Goal: Transaction & Acquisition: Book appointment/travel/reservation

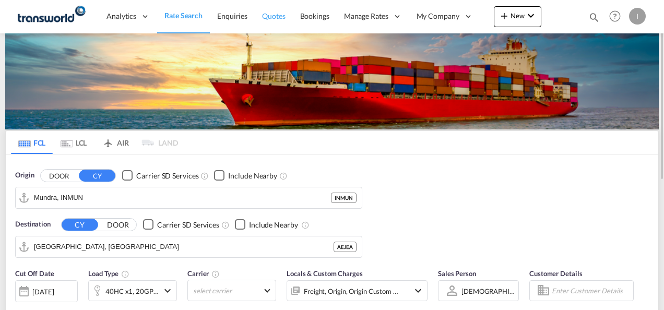
click at [270, 11] on span "Quotes" at bounding box center [273, 16] width 23 height 10
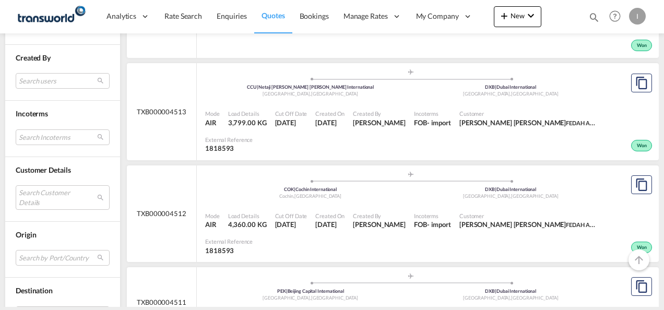
scroll to position [574, 0]
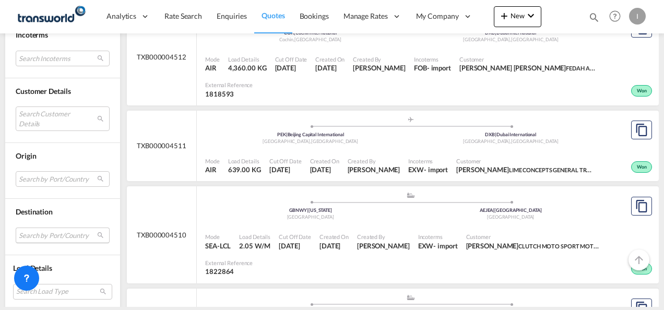
click at [29, 227] on md-select "Search by Port/Country JPNIC nichinan [GEOGRAPHIC_DATA] AEAMF mussafah [GEOGRAP…" at bounding box center [63, 235] width 94 height 16
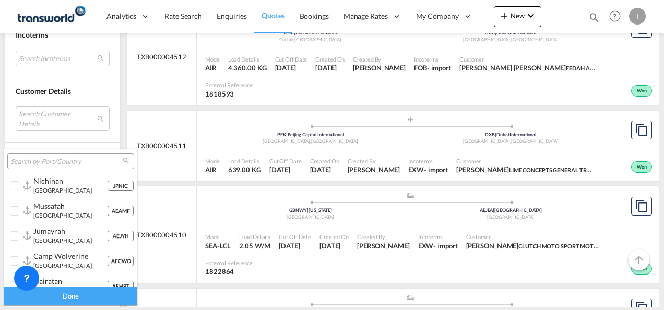
click at [31, 167] on div at bounding box center [70, 161] width 127 height 16
click at [32, 160] on input "search" at bounding box center [66, 161] width 112 height 9
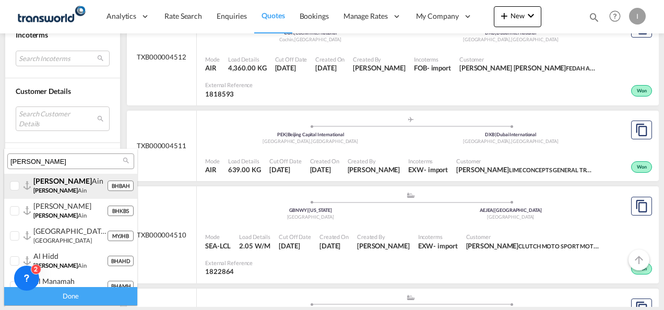
type input "[PERSON_NAME]"
click at [38, 189] on span "[PERSON_NAME]" at bounding box center [55, 190] width 44 height 7
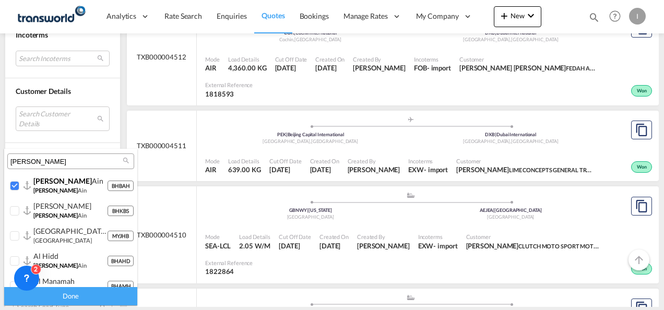
click at [59, 294] on div "Done" at bounding box center [70, 296] width 133 height 18
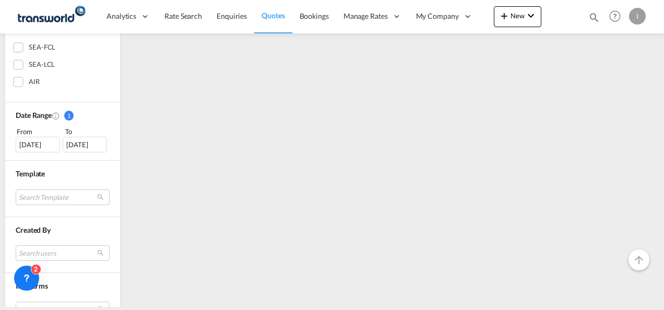
scroll to position [261, 0]
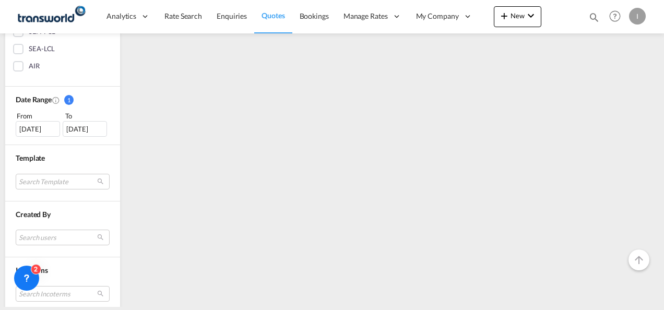
click at [34, 131] on div "[DATE]" at bounding box center [38, 129] width 44 height 16
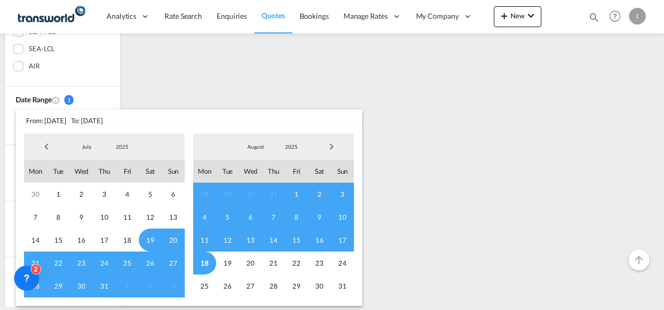
click at [46, 142] on span "Previous Month" at bounding box center [46, 146] width 21 height 21
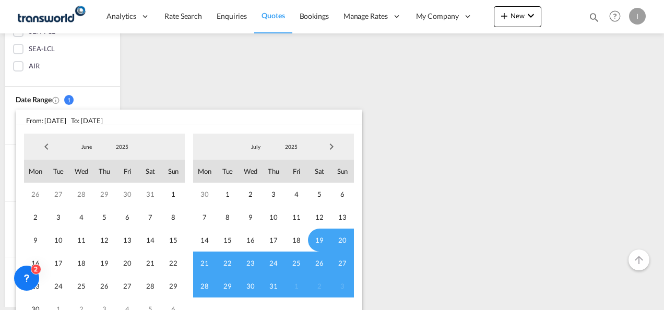
click at [46, 142] on span "Previous Month" at bounding box center [46, 146] width 21 height 21
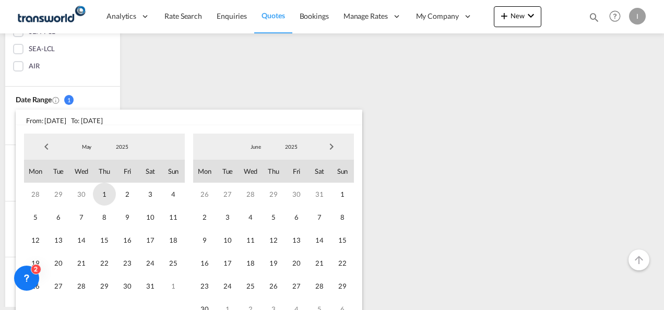
click at [105, 187] on span "1" at bounding box center [104, 194] width 23 height 23
click at [336, 284] on span "29" at bounding box center [342, 285] width 23 height 23
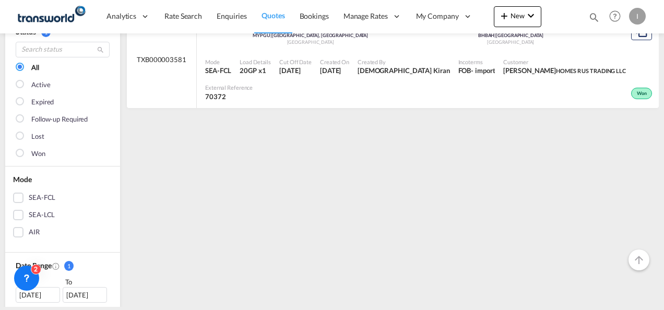
scroll to position [156, 0]
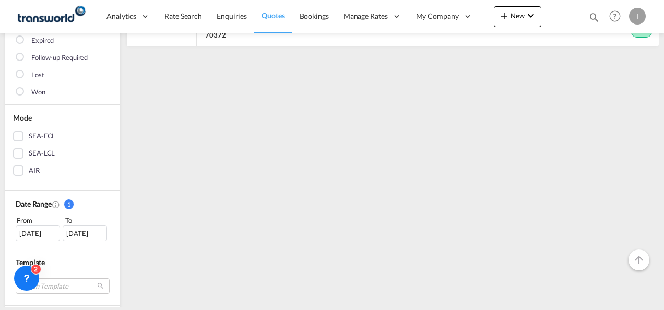
click at [40, 231] on div "[DATE]" at bounding box center [38, 233] width 44 height 16
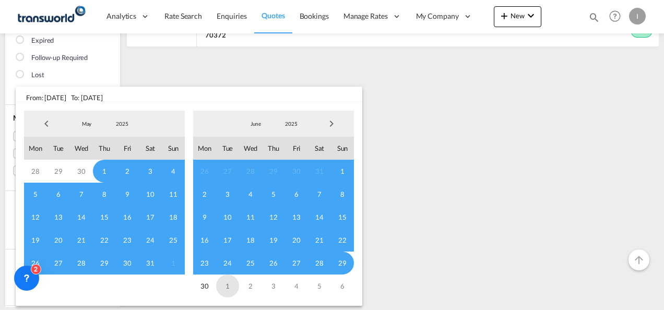
click at [223, 287] on span "1" at bounding box center [227, 285] width 23 height 23
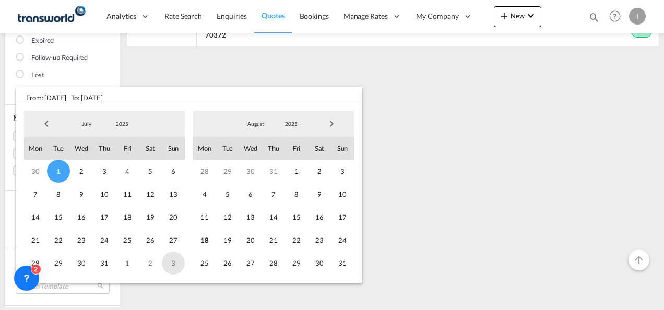
click at [171, 266] on span "3" at bounding box center [173, 262] width 23 height 23
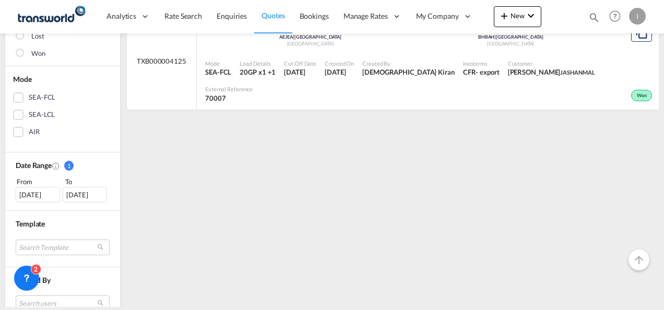
scroll to position [209, 0]
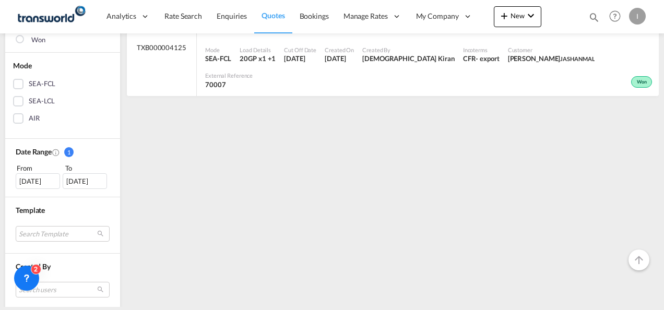
click at [22, 184] on div "[DATE]" at bounding box center [38, 181] width 44 height 16
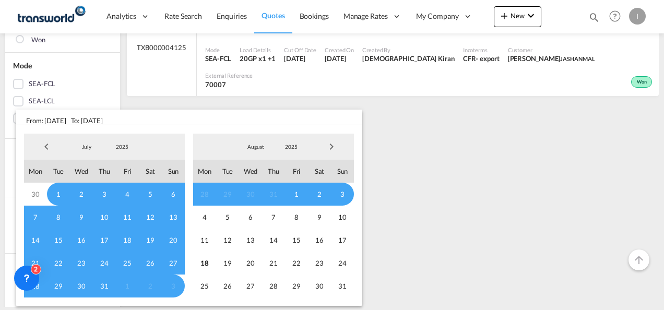
click at [47, 141] on span "Previous Month" at bounding box center [46, 146] width 21 height 21
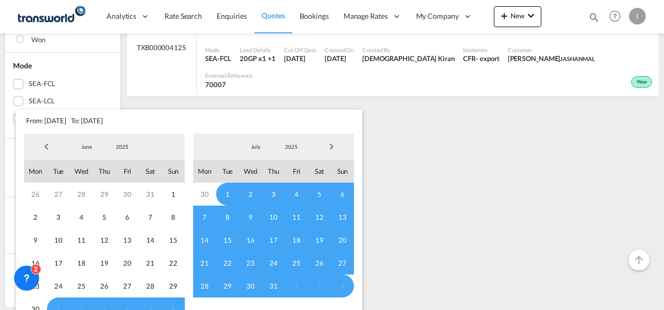
click at [47, 141] on span "Previous Month" at bounding box center [46, 146] width 21 height 21
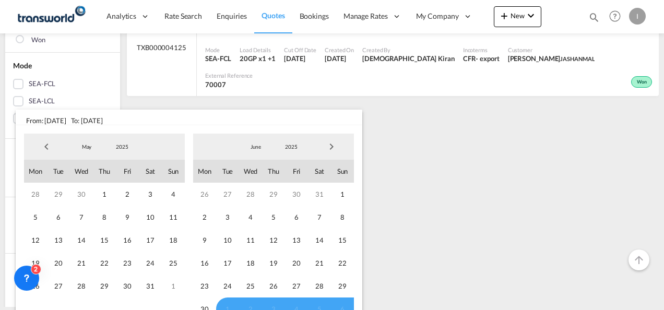
click at [49, 144] on span "Previous Month" at bounding box center [46, 146] width 21 height 21
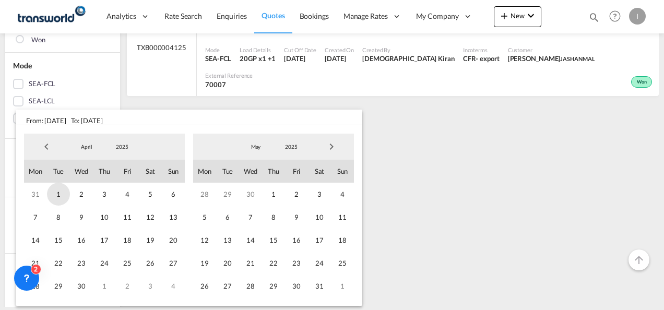
click at [64, 195] on span "1" at bounding box center [58, 194] width 23 height 23
click at [80, 291] on span "30" at bounding box center [81, 285] width 23 height 23
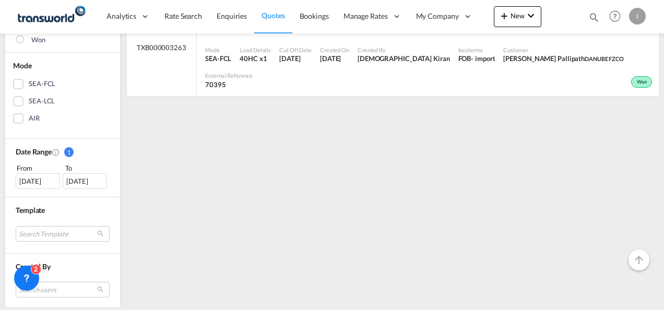
click at [35, 186] on div "[DATE]" at bounding box center [38, 181] width 44 height 16
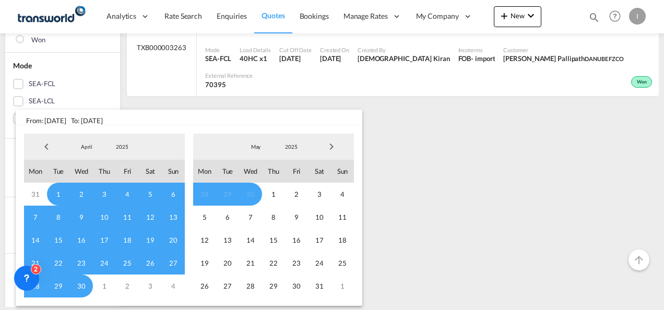
click at [46, 141] on span "Previous Month" at bounding box center [46, 146] width 21 height 21
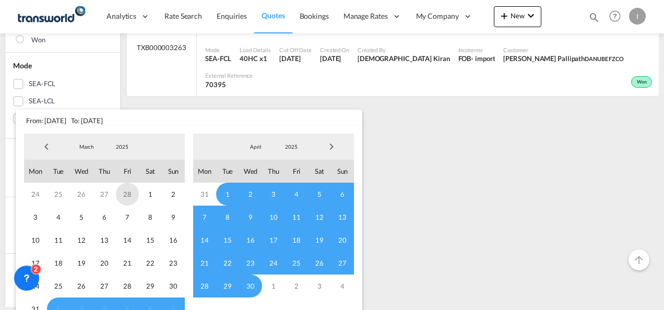
click at [136, 190] on span "28" at bounding box center [127, 194] width 23 height 23
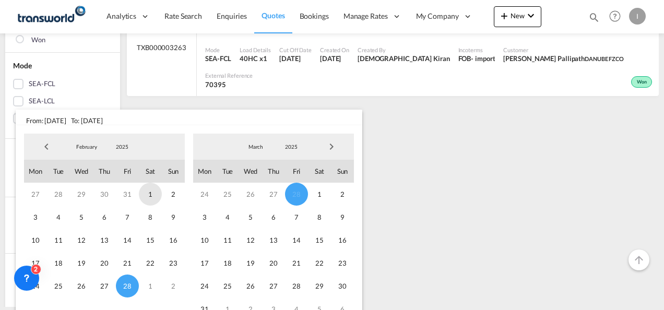
click at [152, 194] on span "1" at bounding box center [150, 194] width 23 height 23
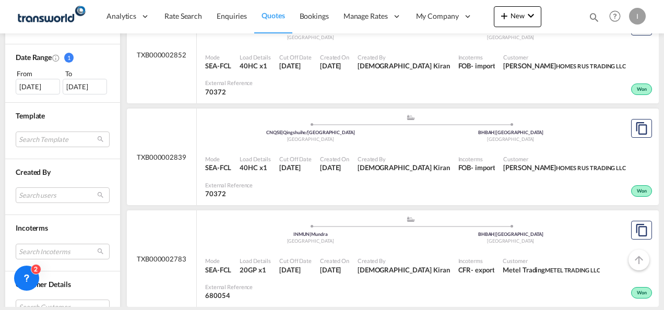
scroll to position [303, 0]
click at [46, 81] on div "[DATE]" at bounding box center [38, 87] width 44 height 16
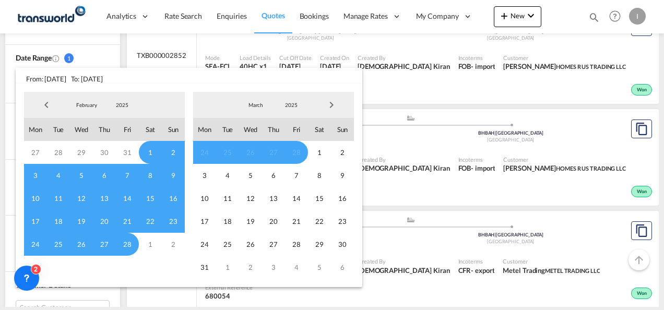
click at [49, 103] on span "Previous Month" at bounding box center [46, 104] width 21 height 21
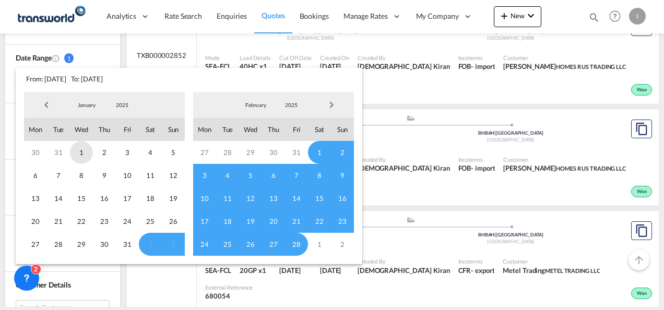
click at [83, 151] on span "1" at bounding box center [81, 152] width 23 height 23
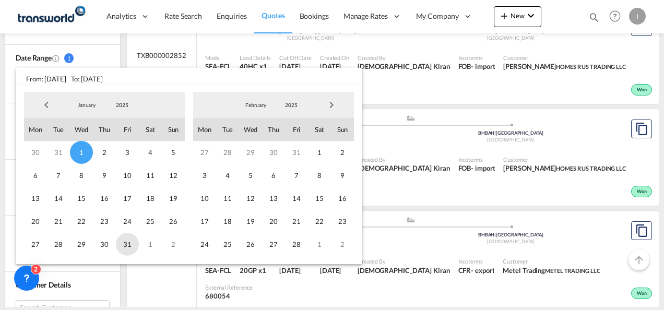
click at [125, 242] on span "31" at bounding box center [127, 244] width 23 height 23
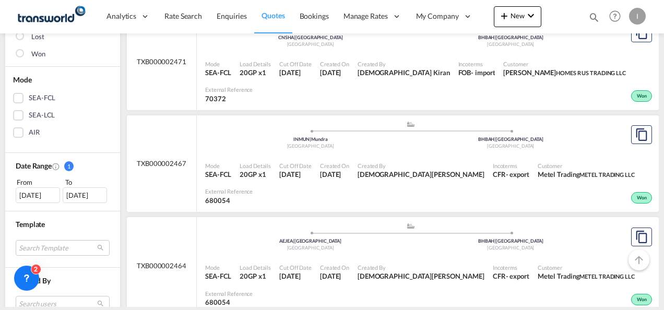
scroll to position [209, 0]
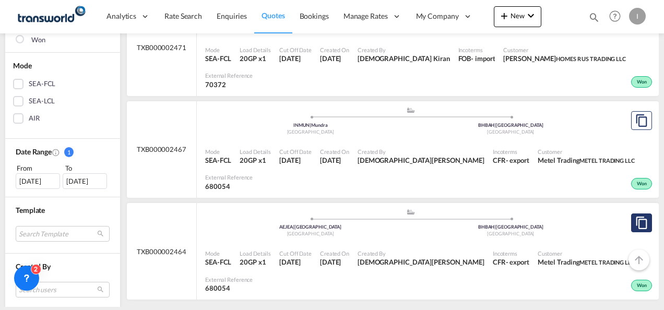
click at [635, 216] on md-icon "assets/icons/custom/copyQuote.svg" at bounding box center [641, 222] width 13 height 13
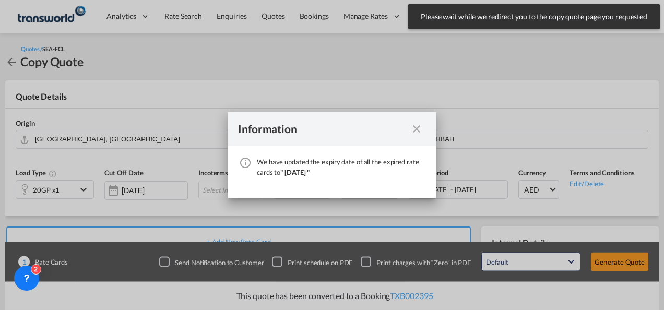
click at [418, 128] on md-icon "icon-close fg-AAA8AD cursor" at bounding box center [416, 129] width 13 height 13
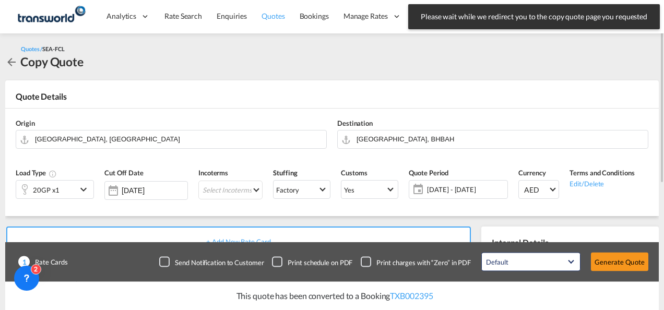
click at [276, 14] on span "Quotes" at bounding box center [272, 15] width 23 height 9
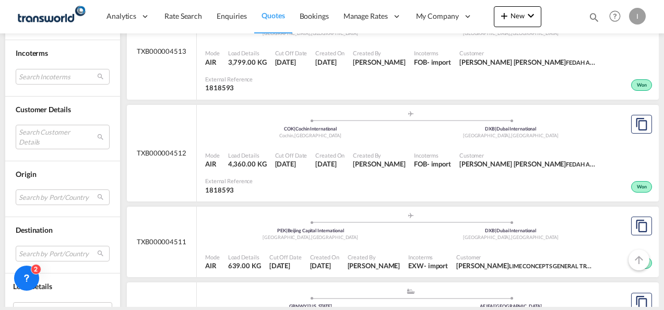
scroll to position [626, 0]
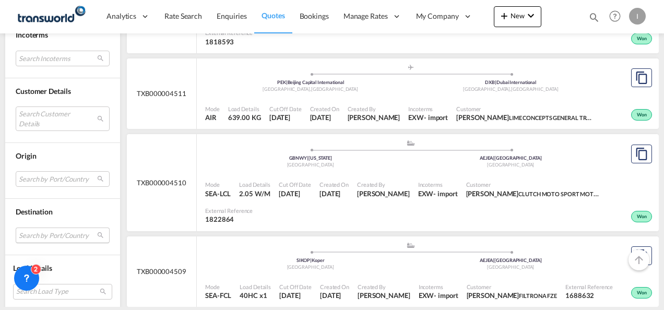
click at [42, 234] on md-select "Search by Port/Country JPNIC nichinan [GEOGRAPHIC_DATA] AEAMF mussafah [GEOGRAP…" at bounding box center [63, 235] width 94 height 16
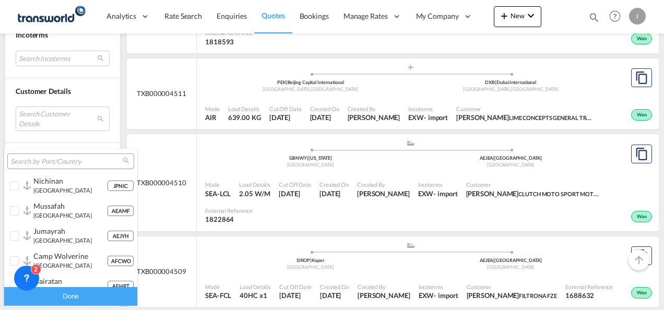
click at [42, 163] on input "search" at bounding box center [66, 161] width 112 height 9
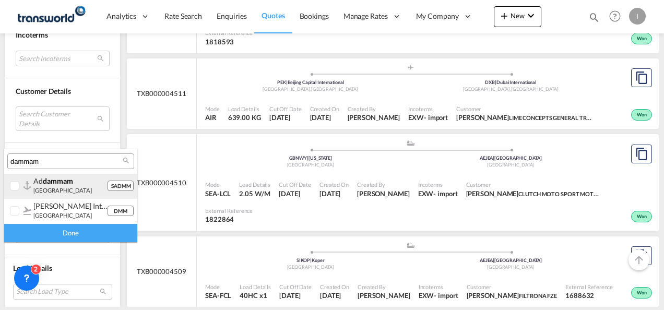
type input "dammam"
click at [53, 188] on small "[GEOGRAPHIC_DATA]" at bounding box center [62, 190] width 58 height 7
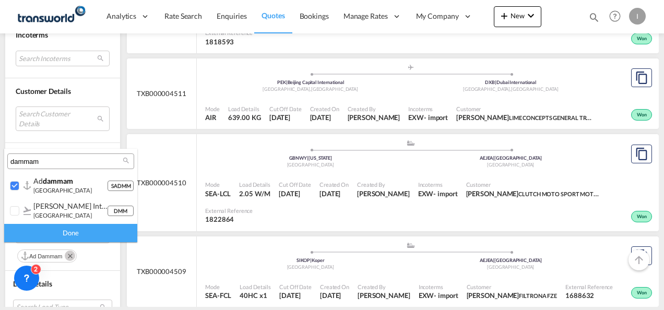
click at [59, 237] on div "Done" at bounding box center [70, 233] width 133 height 18
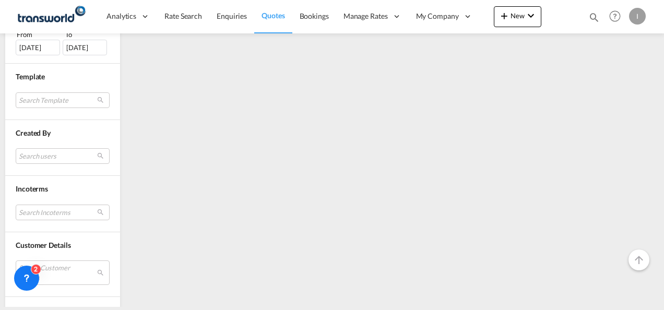
scroll to position [0, 0]
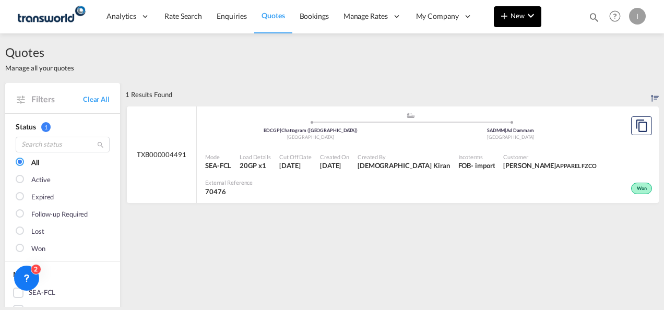
click at [516, 16] on span "New" at bounding box center [517, 15] width 39 height 8
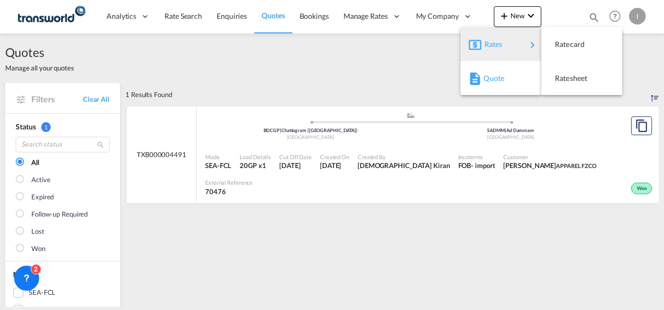
click at [505, 80] on div "Quote" at bounding box center [502, 78] width 39 height 26
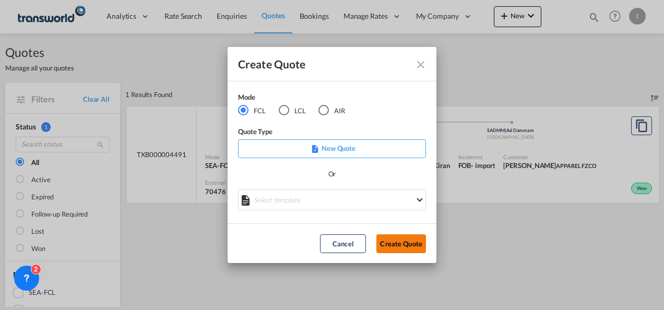
click at [391, 237] on button "Create Quote" at bounding box center [401, 243] width 50 height 19
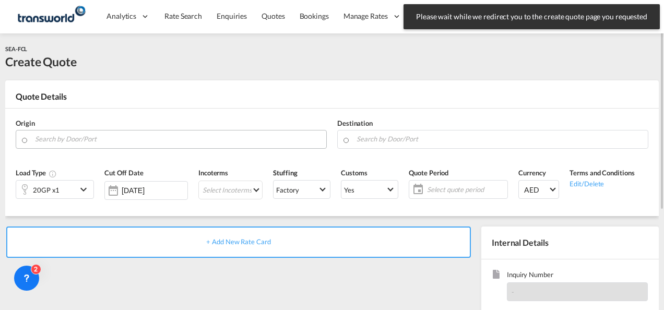
click at [95, 131] on input "Search by Door/Port" at bounding box center [178, 139] width 286 height 18
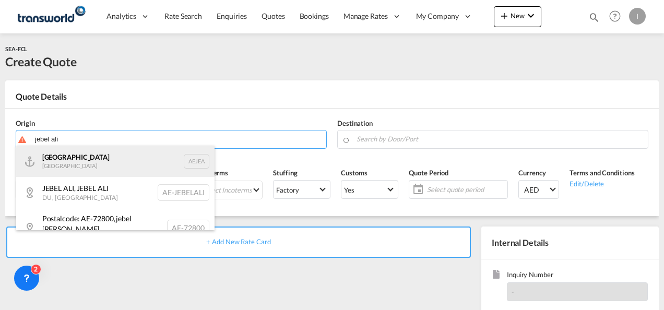
click at [80, 161] on div "[GEOGRAPHIC_DATA] AEJEA" at bounding box center [115, 161] width 198 height 31
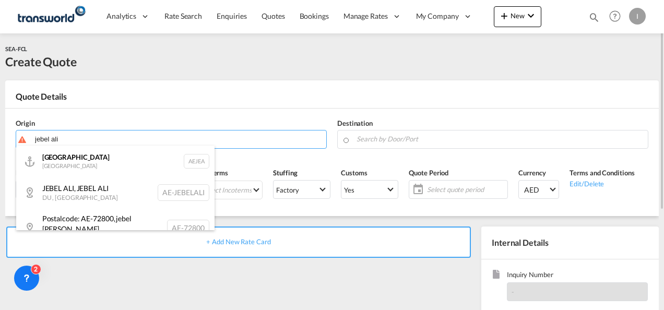
type input "[GEOGRAPHIC_DATA], [GEOGRAPHIC_DATA]"
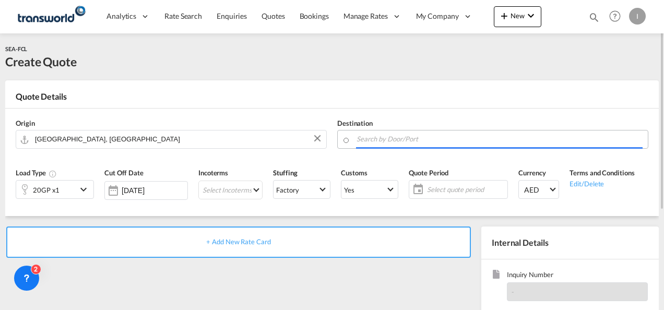
click at [364, 141] on input "Search by Door/Port" at bounding box center [499, 139] width 286 height 18
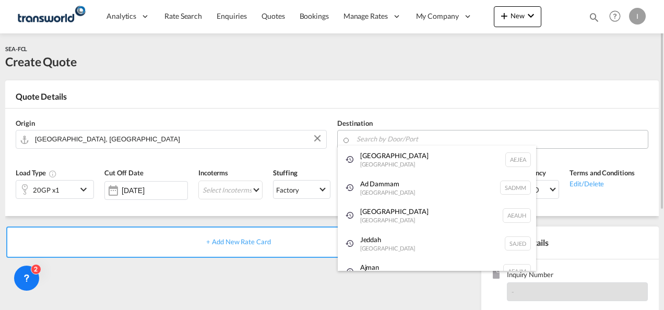
type input "V"
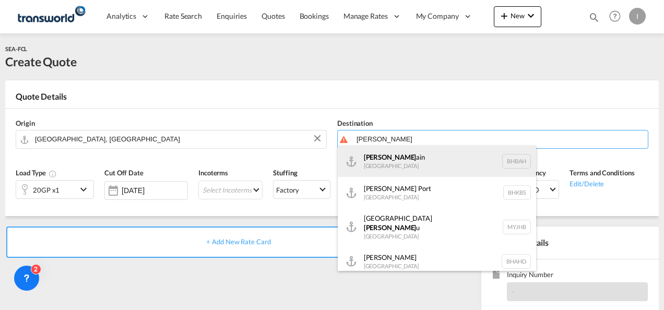
click at [383, 160] on div "[PERSON_NAME] ain [GEOGRAPHIC_DATA] [GEOGRAPHIC_DATA]" at bounding box center [437, 161] width 198 height 31
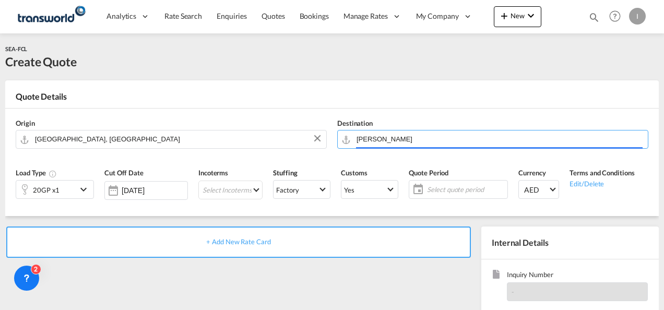
type input "[GEOGRAPHIC_DATA], BHBAH"
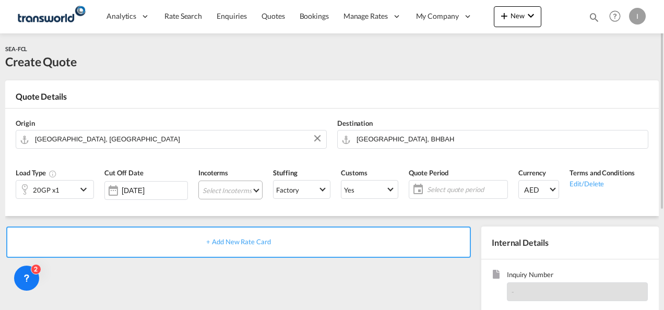
click at [216, 189] on md-select "Select Incoterms DPU - import Delivery at Place Unloaded CFR - export Cost and …" at bounding box center [230, 189] width 64 height 19
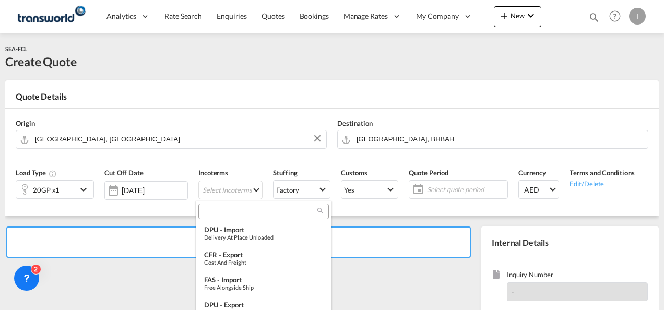
click at [221, 211] on input "search" at bounding box center [259, 211] width 116 height 9
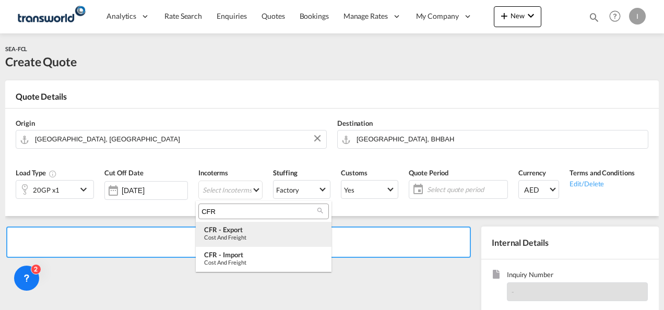
type input "CFR"
click at [233, 236] on div "Cost and Freight" at bounding box center [263, 237] width 119 height 7
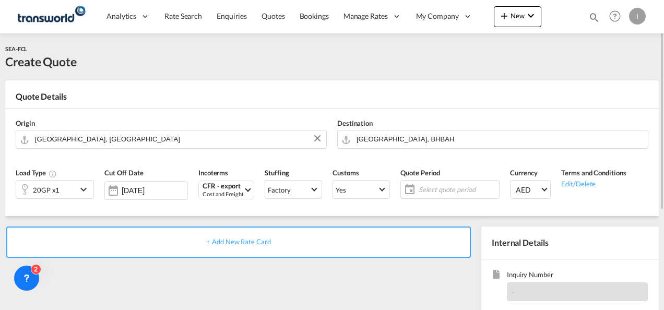
click at [438, 194] on span "Select quote period" at bounding box center [457, 189] width 83 height 15
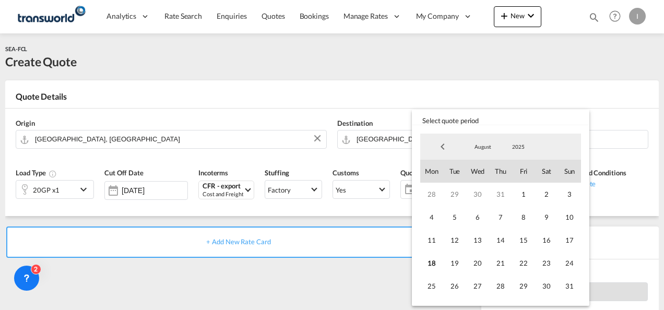
click at [535, 282] on div "28 29 30 31 1 2 3 4 5 6 7 8 9 10 11 12 13 14 15 16 17 18 19 20 21 22 23 24 25 2…" at bounding box center [500, 240] width 161 height 115
click at [573, 285] on span "31" at bounding box center [569, 285] width 23 height 23
click at [339, 290] on md-backdrop at bounding box center [332, 155] width 664 height 310
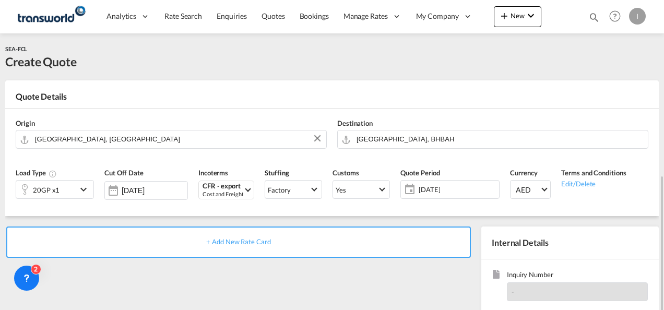
scroll to position [104, 0]
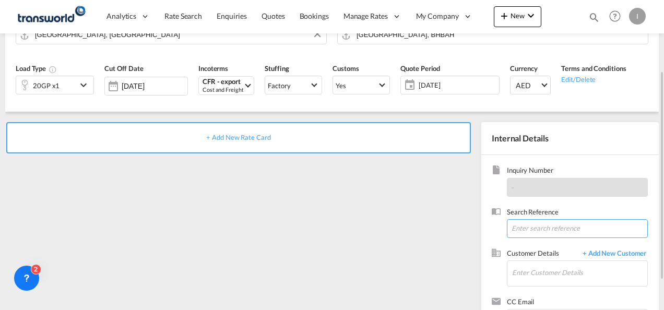
click at [537, 229] on input at bounding box center [577, 228] width 141 height 19
paste input "TWI 21513"
type input "TWI 21513"
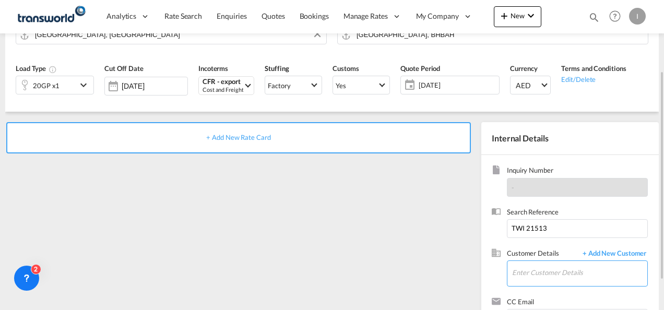
click at [528, 274] on input "Enter Customer Details" at bounding box center [579, 272] width 135 height 23
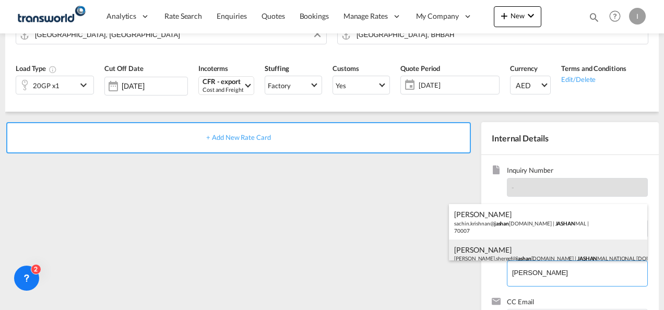
click at [508, 258] on div "[PERSON_NAME] [PERSON_NAME].shereef@ jashan [DOMAIN_NAME] | [PERSON_NAME] NATIO…" at bounding box center [548, 256] width 198 height 35
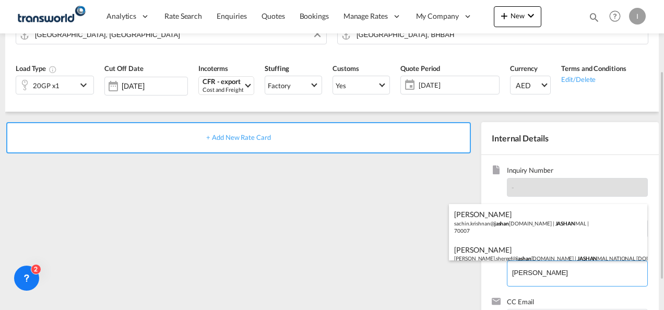
type input "JASHANMAL NATIONAL [DOMAIN_NAME], [PERSON_NAME], [PERSON_NAME][EMAIL_ADDRESS][D…"
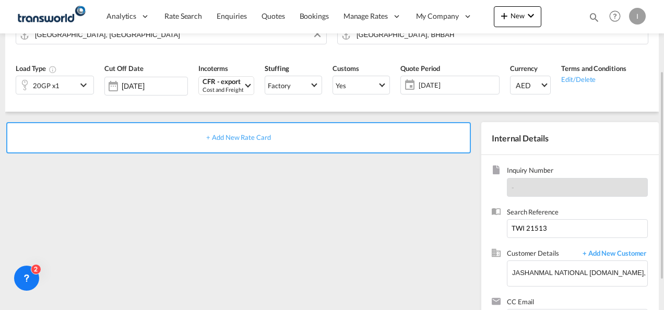
click at [261, 140] on span "+ Add New Rate Card" at bounding box center [238, 137] width 64 height 8
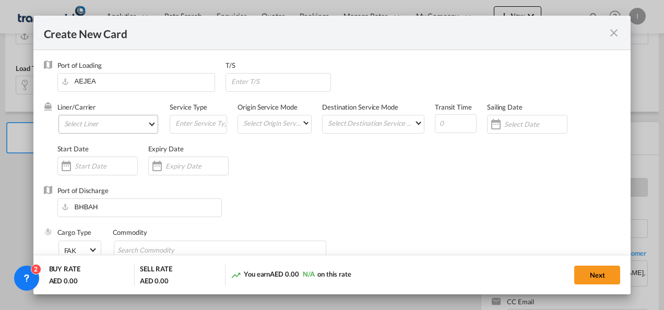
type input "Basic Ocean Freight"
select select "per equipment"
click at [101, 124] on md-select "Select Liner 2HM LOGISTICS D.O.O 2HM LOGISTICS D.O.O. / TDWC-CAPODISTRI 2HM LOG…" at bounding box center [108, 124] width 100 height 19
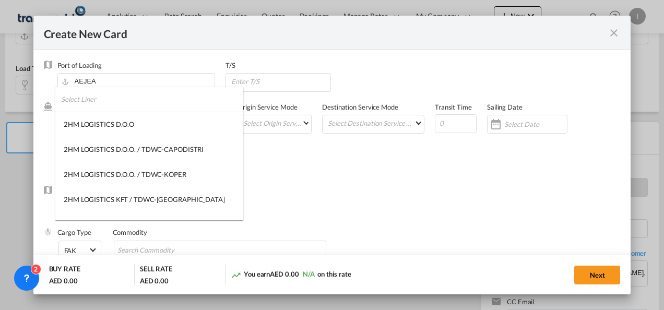
click at [90, 92] on input "search" at bounding box center [152, 99] width 182 height 25
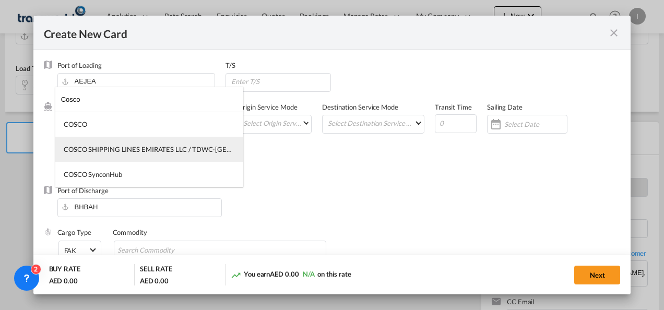
type input "Cosco"
click at [106, 148] on div "COSCO SHIPPING LINES EMIRATES LLC / TDWC-[GEOGRAPHIC_DATA]" at bounding box center [149, 148] width 171 height 9
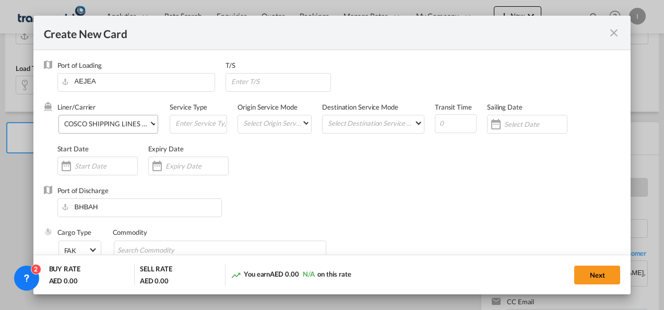
click at [162, 165] on div "Create New CardPort ..." at bounding box center [157, 165] width 17 height 21
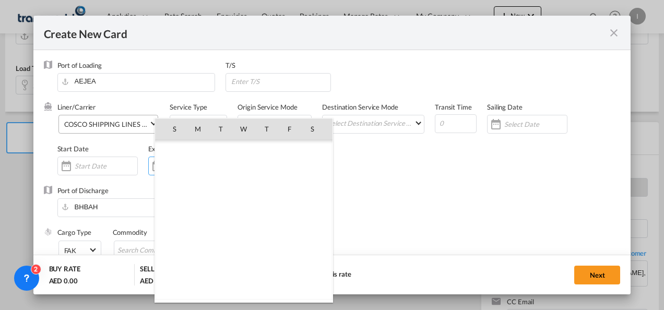
scroll to position [241505, 0]
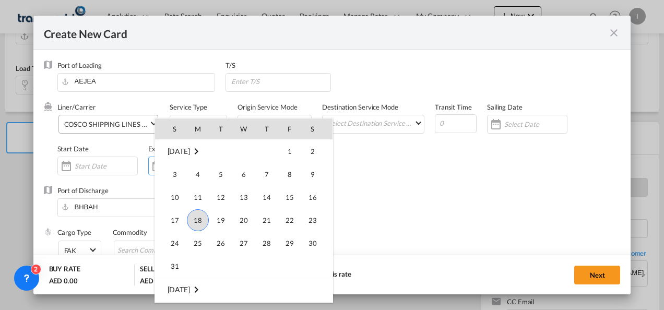
click at [162, 267] on td "31" at bounding box center [170, 266] width 31 height 23
type input "[DATE]"
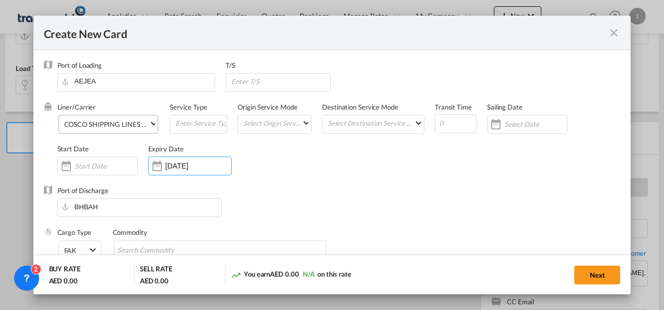
click at [153, 239] on div "Commodity" at bounding box center [225, 248] width 225 height 42
click at [147, 252] on input "Search Commodity" at bounding box center [164, 250] width 95 height 17
type input "General Cargo"
click at [347, 166] on div "Liner/Carrier COSCO SHIPPING LINES EMIRATES LLC / TDWC-[GEOGRAPHIC_DATA] Servic…" at bounding box center [338, 143] width 563 height 83
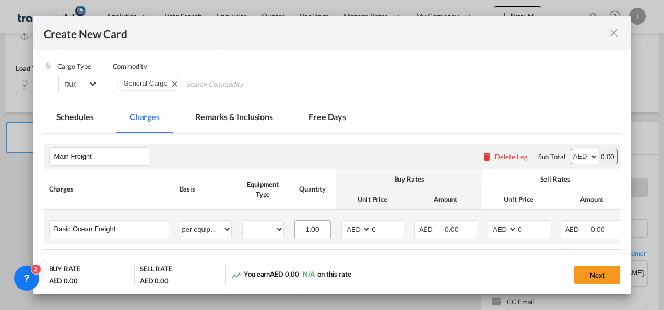
scroll to position [209, 0]
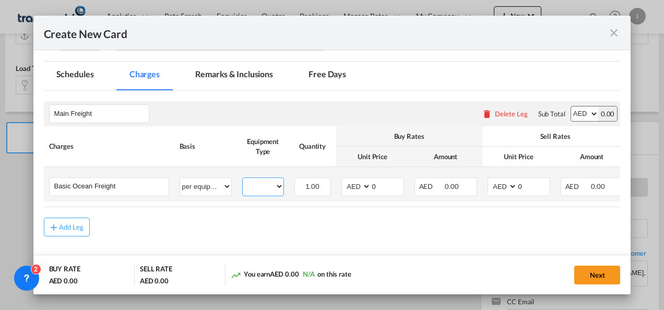
click at [261, 189] on select "20GP" at bounding box center [263, 186] width 41 height 14
select select "20GP"
click at [243, 179] on select "20GP" at bounding box center [263, 186] width 41 height 14
drag, startPoint x: 378, startPoint y: 188, endPoint x: 370, endPoint y: 188, distance: 8.3
click at [371, 188] on input "0" at bounding box center [387, 186] width 32 height 16
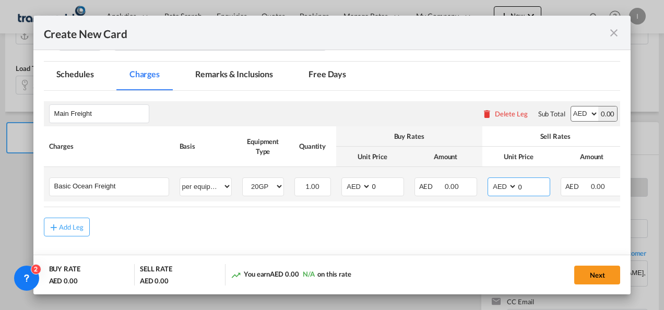
drag, startPoint x: 521, startPoint y: 183, endPoint x: 505, endPoint y: 189, distance: 16.9
click at [505, 189] on md-input-container "AED AFN ALL AMD ANG AOA ARS AUD AWG AZN BAM BBD BDT BGN BHD BIF BMD BND [PERSON…" at bounding box center [518, 186] width 63 height 19
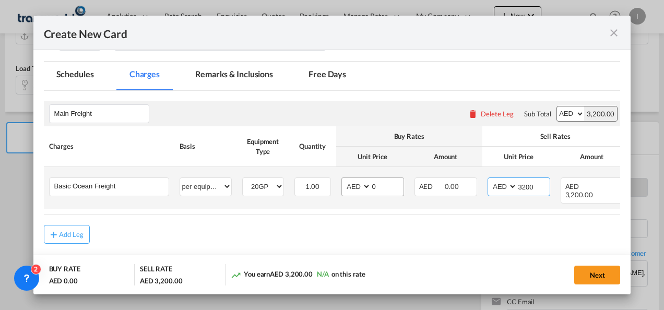
type input "3200"
click at [372, 184] on input "0" at bounding box center [387, 186] width 32 height 16
click at [381, 183] on input "Create New CardPort ..." at bounding box center [387, 186] width 32 height 16
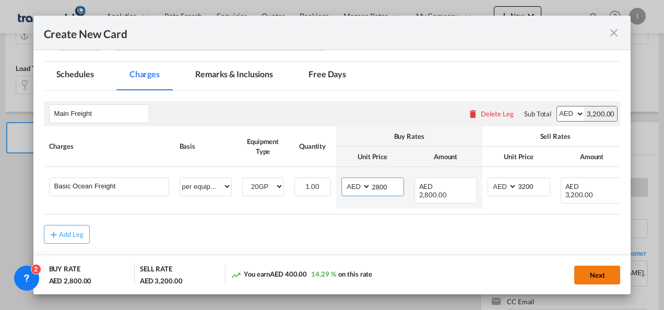
type input "2800"
click at [597, 280] on button "Next" at bounding box center [597, 275] width 46 height 19
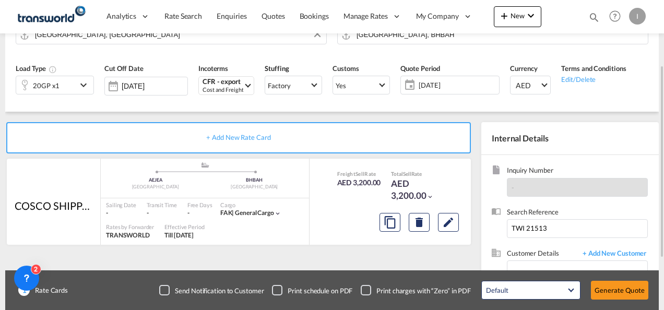
scroll to position [156, 0]
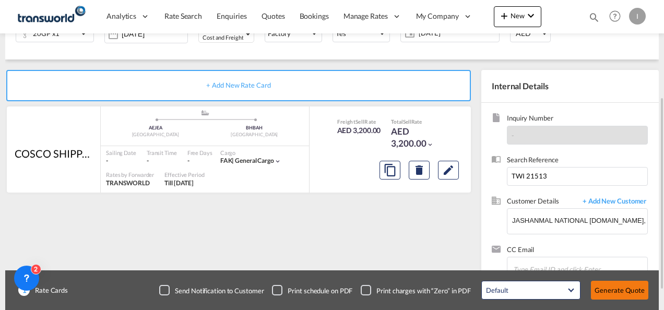
click at [604, 297] on button "Generate Quote" at bounding box center [619, 290] width 57 height 19
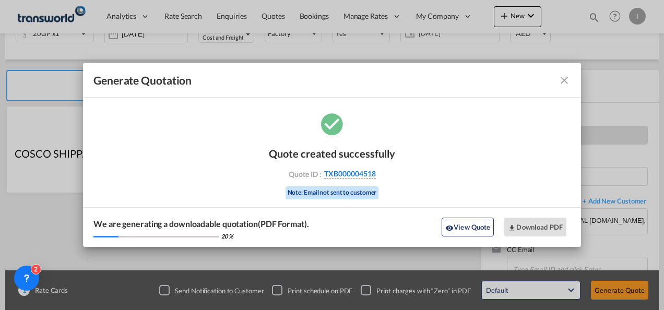
click at [362, 176] on span "TXB000004518" at bounding box center [350, 173] width 52 height 9
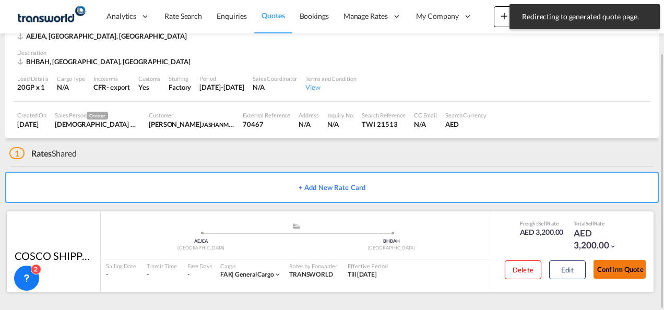
click at [603, 265] on button "Confirm Quote" at bounding box center [619, 269] width 52 height 19
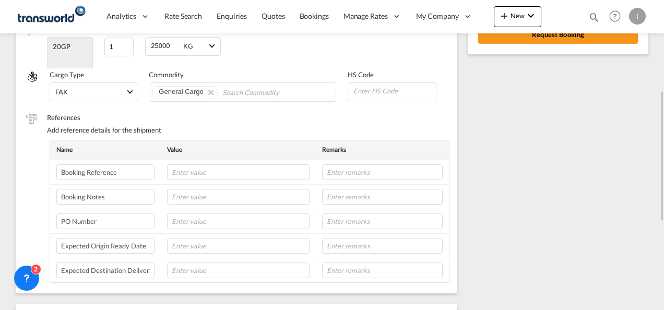
scroll to position [162, 0]
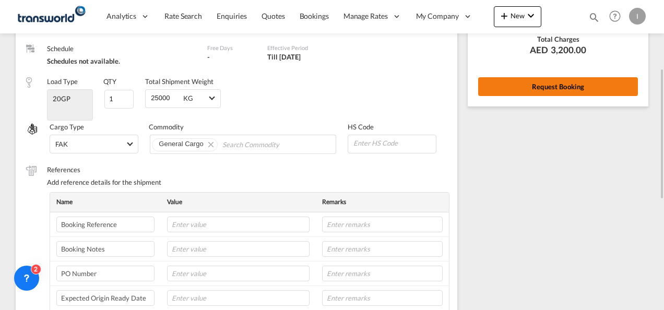
click at [526, 93] on button "Request Booking" at bounding box center [558, 86] width 160 height 19
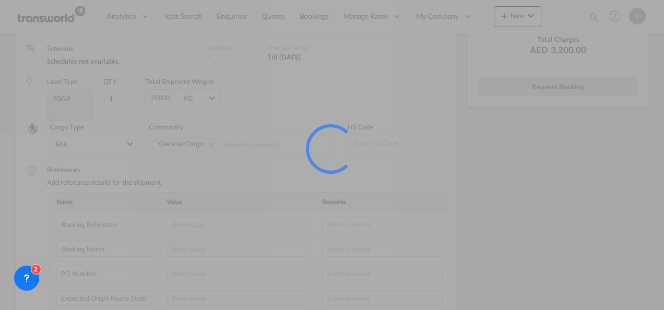
scroll to position [19, 0]
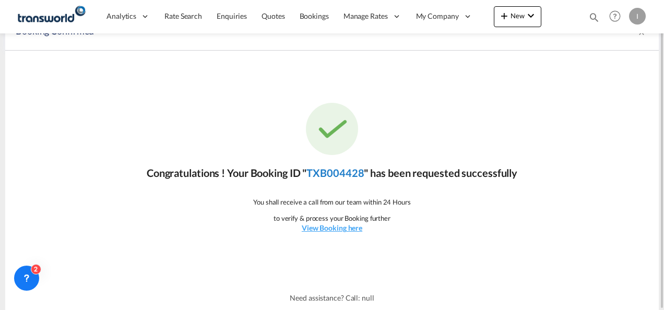
click at [355, 176] on link "TXB004428" at bounding box center [334, 172] width 57 height 13
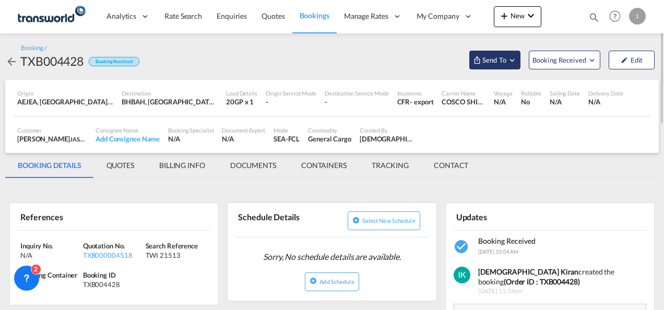
click at [495, 60] on span "Send To" at bounding box center [494, 60] width 26 height 10
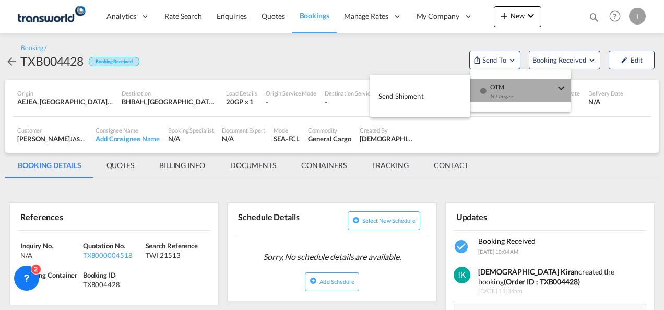
click at [499, 91] on div "Yet to sync" at bounding box center [522, 99] width 65 height 22
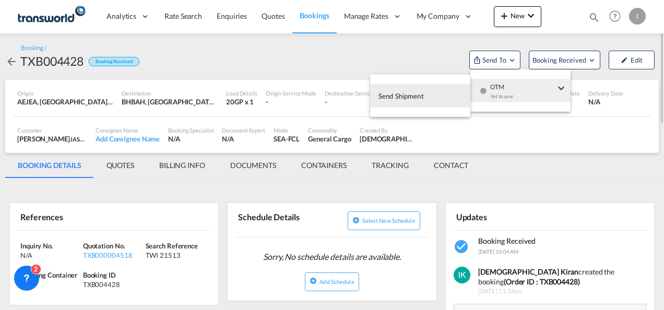
click at [438, 97] on button "Send Shipment" at bounding box center [420, 95] width 100 height 23
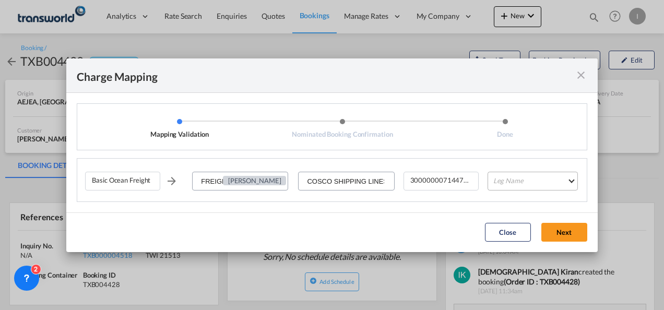
click at [517, 184] on md-select "Leg Name HANDLING ORIGIN VESSEL HANDLING DESTINATION OTHERS TL PICK UP CUSTOMS …" at bounding box center [532, 181] width 90 height 19
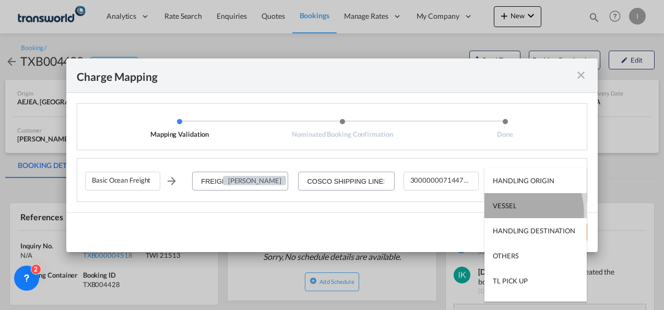
click at [514, 212] on md-option "VESSEL" at bounding box center [535, 205] width 102 height 25
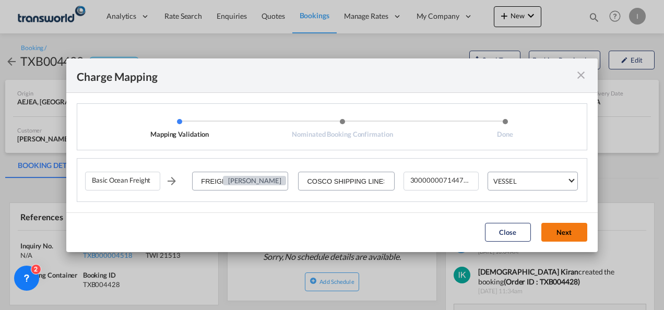
click at [565, 233] on button "Next" at bounding box center [564, 232] width 46 height 19
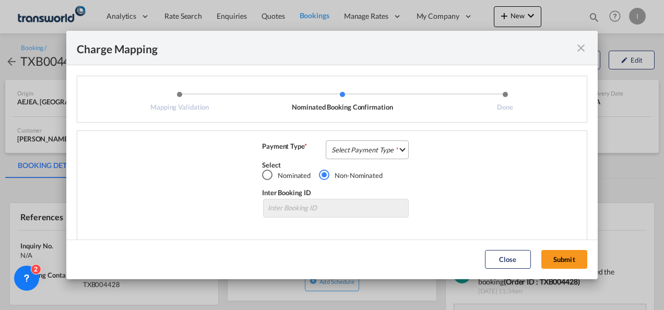
click at [357, 147] on md-select "Select Payment Type COLLECT PREPAID" at bounding box center [367, 149] width 83 height 19
click at [353, 161] on md-option "COLLECT" at bounding box center [366, 149] width 92 height 25
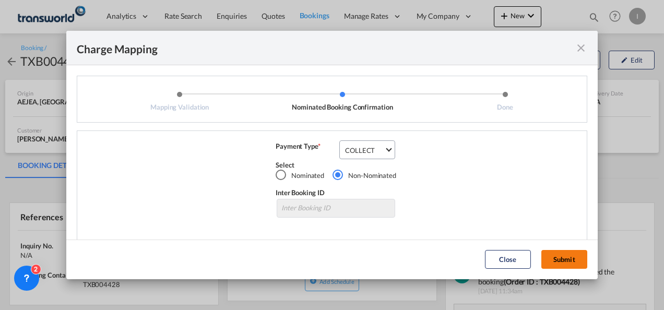
click at [574, 262] on button "Submit" at bounding box center [564, 259] width 46 height 19
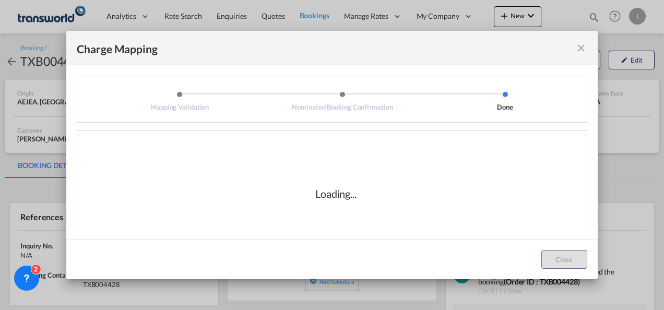
click at [287, 211] on div "Loading..." at bounding box center [335, 193] width 501 height 104
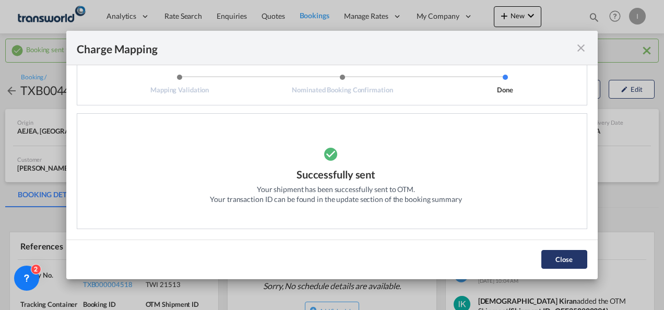
click at [558, 255] on button "Close" at bounding box center [564, 259] width 46 height 19
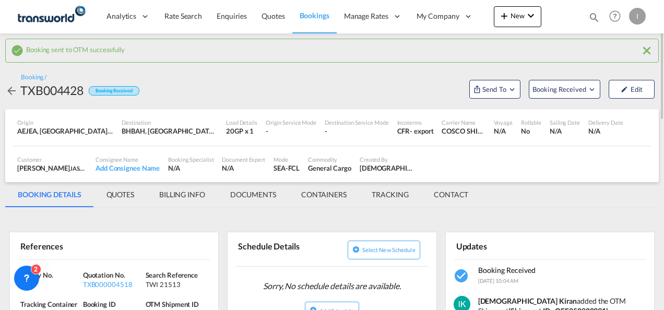
scroll to position [52, 0]
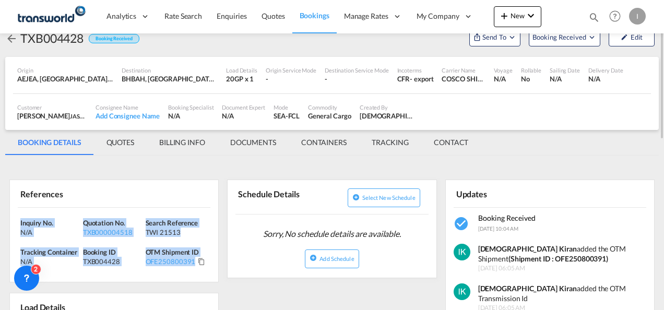
drag, startPoint x: 212, startPoint y: 267, endPoint x: 2, endPoint y: 225, distance: 214.2
drag, startPoint x: 2, startPoint y: 225, endPoint x: 98, endPoint y: 223, distance: 96.0
copy div "Inquiry No. N/A Quotation No. TXB000004518 Search Reference TWI 21513 Tracking …"
